Goal: Task Accomplishment & Management: Manage account settings

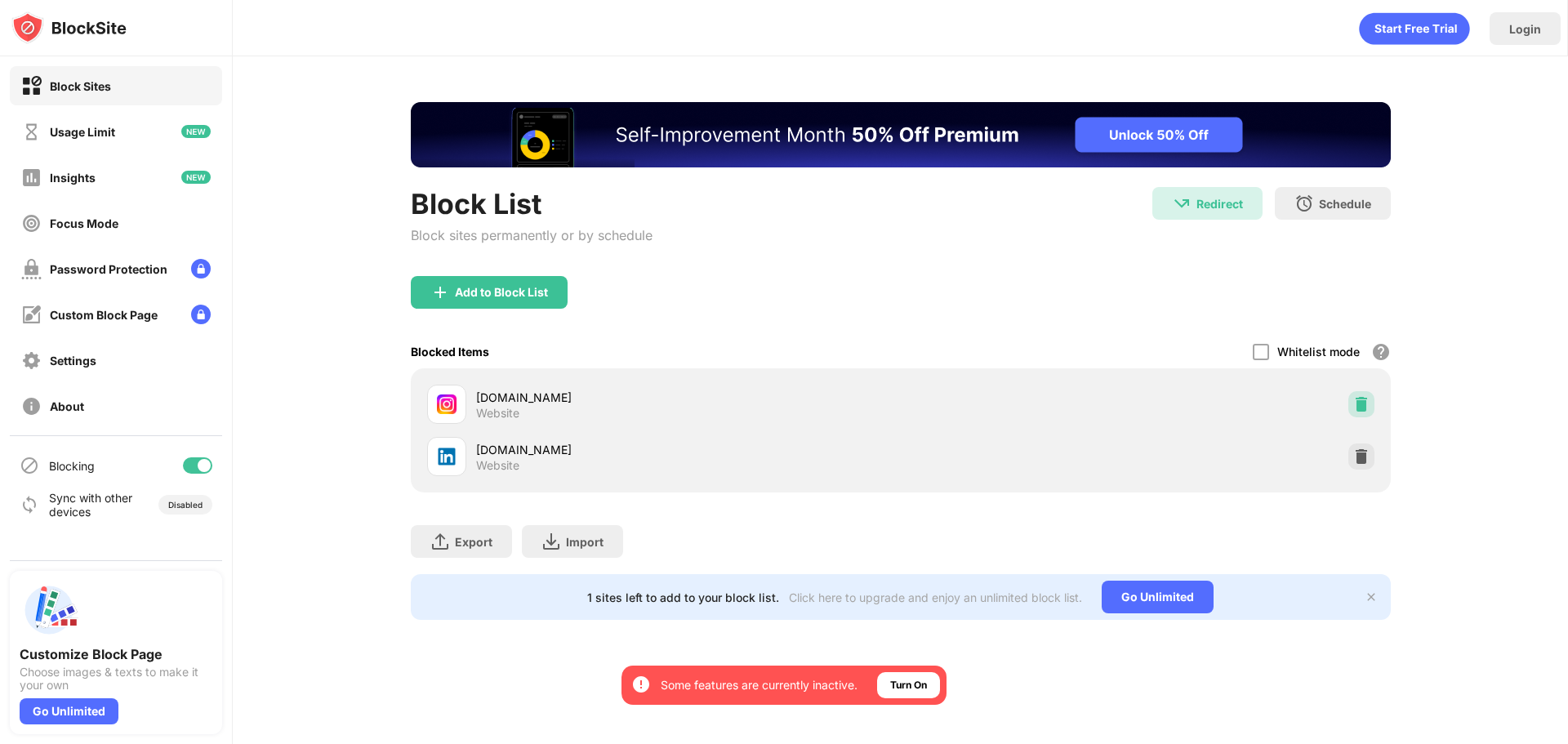
click at [1353, 399] on img at bounding box center [1361, 403] width 16 height 16
